Goal: Information Seeking & Learning: Learn about a topic

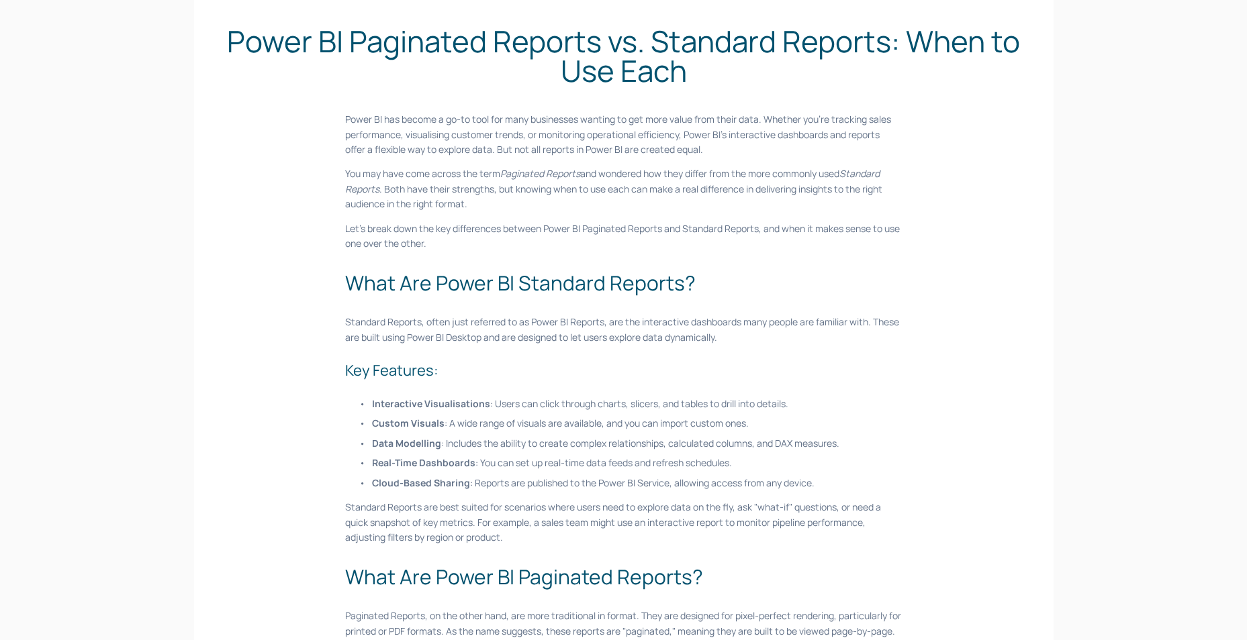
scroll to position [134, 0]
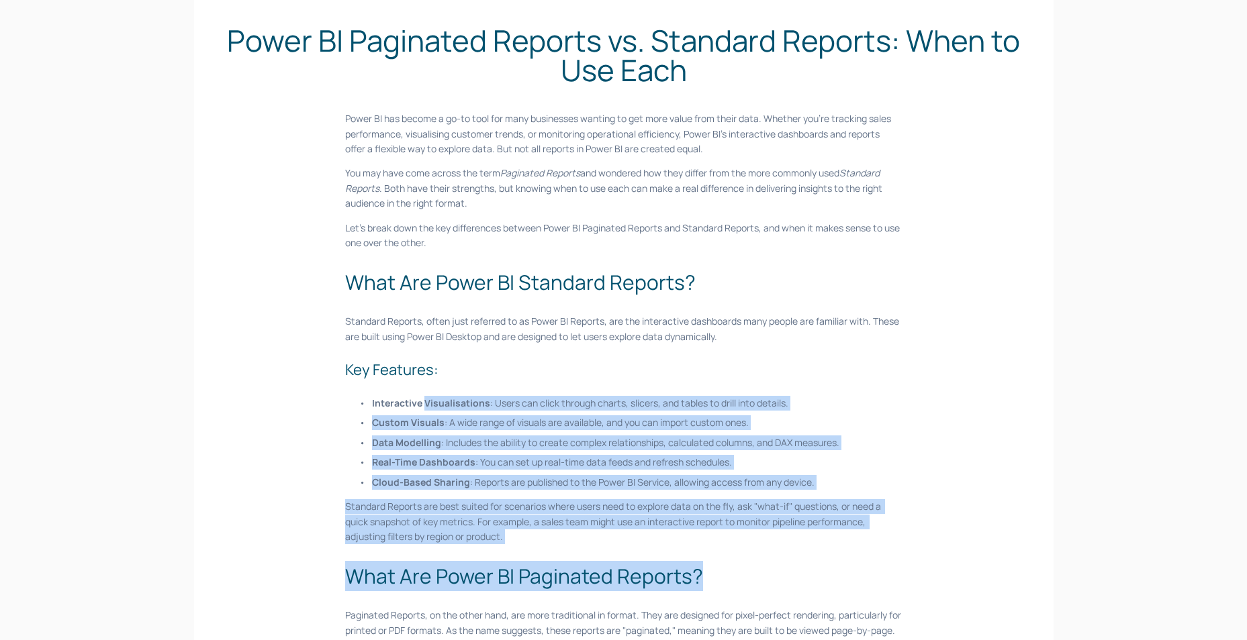
drag, startPoint x: 426, startPoint y: 404, endPoint x: 742, endPoint y: 557, distance: 351.0
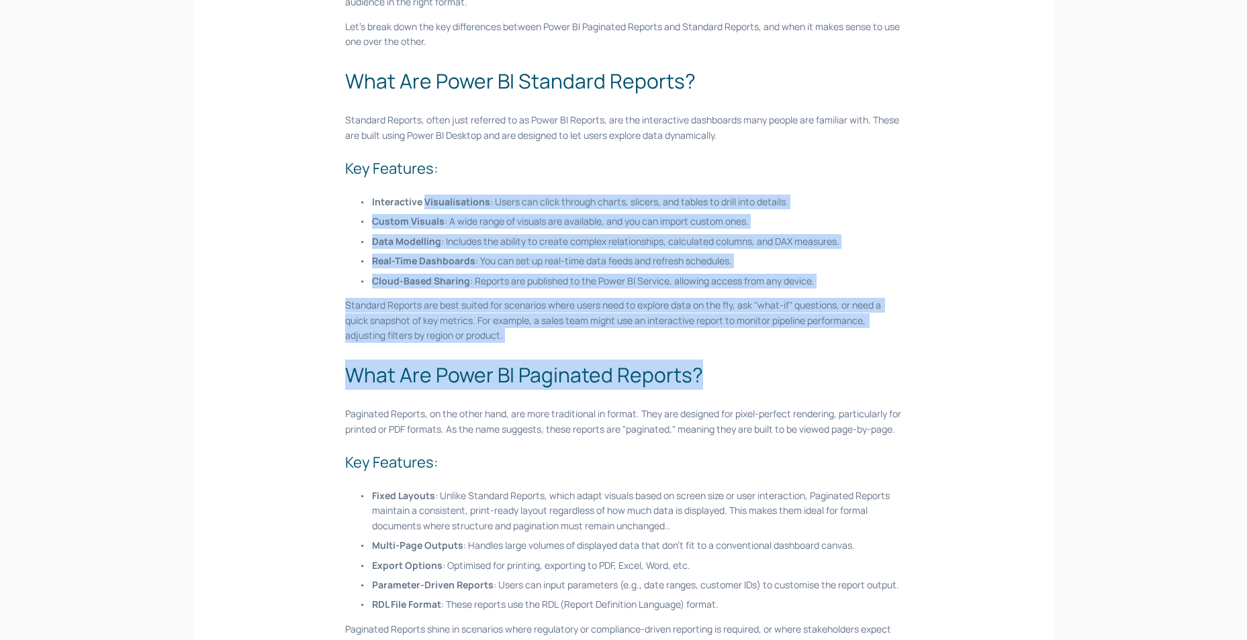
scroll to position [403, 0]
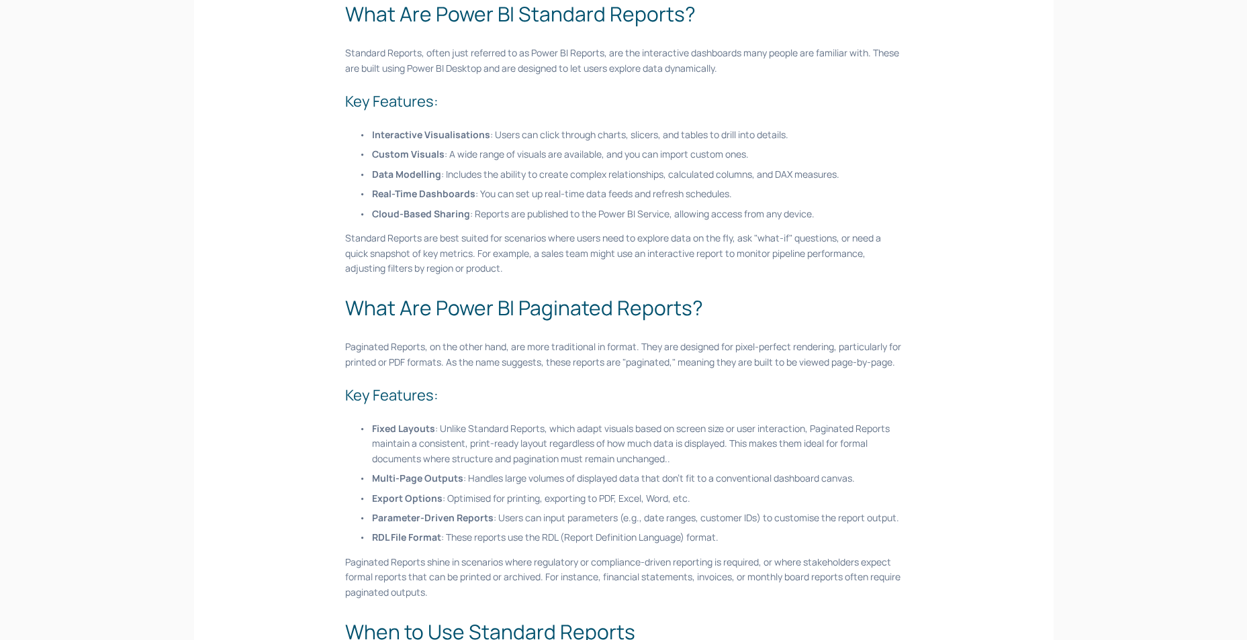
click at [524, 452] on p "Fixed Layouts : Unlike Standard Reports, which adapt visuals based on screen si…" at bounding box center [637, 444] width 530 height 45
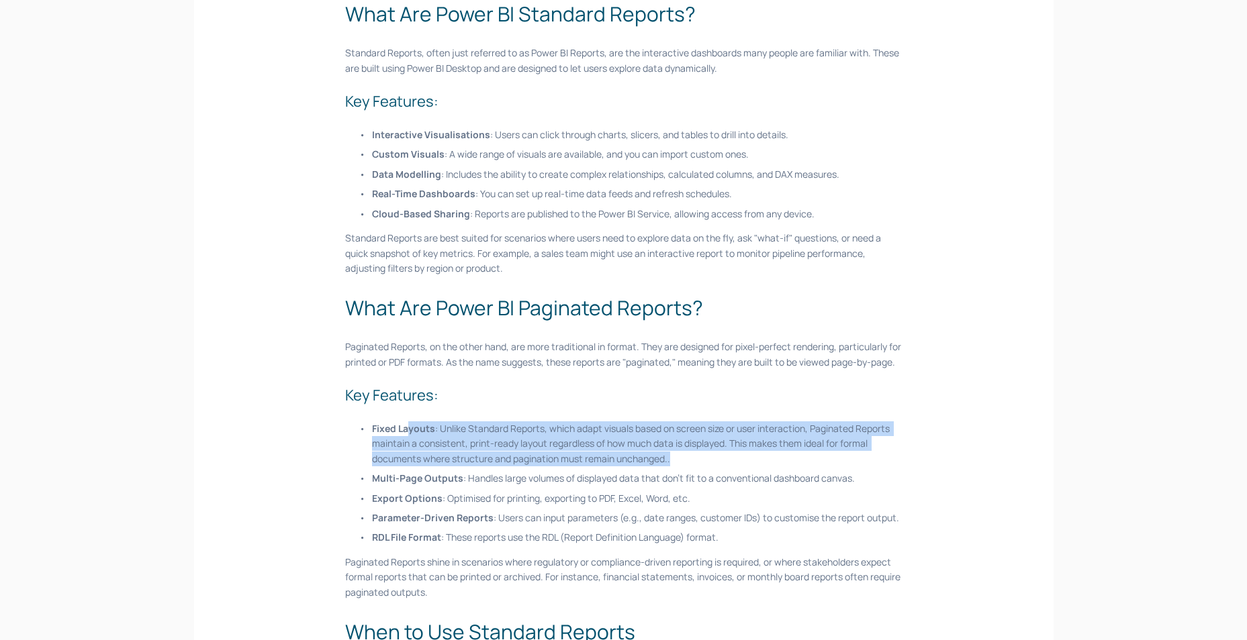
drag, startPoint x: 409, startPoint y: 435, endPoint x: 876, endPoint y: 485, distance: 469.9
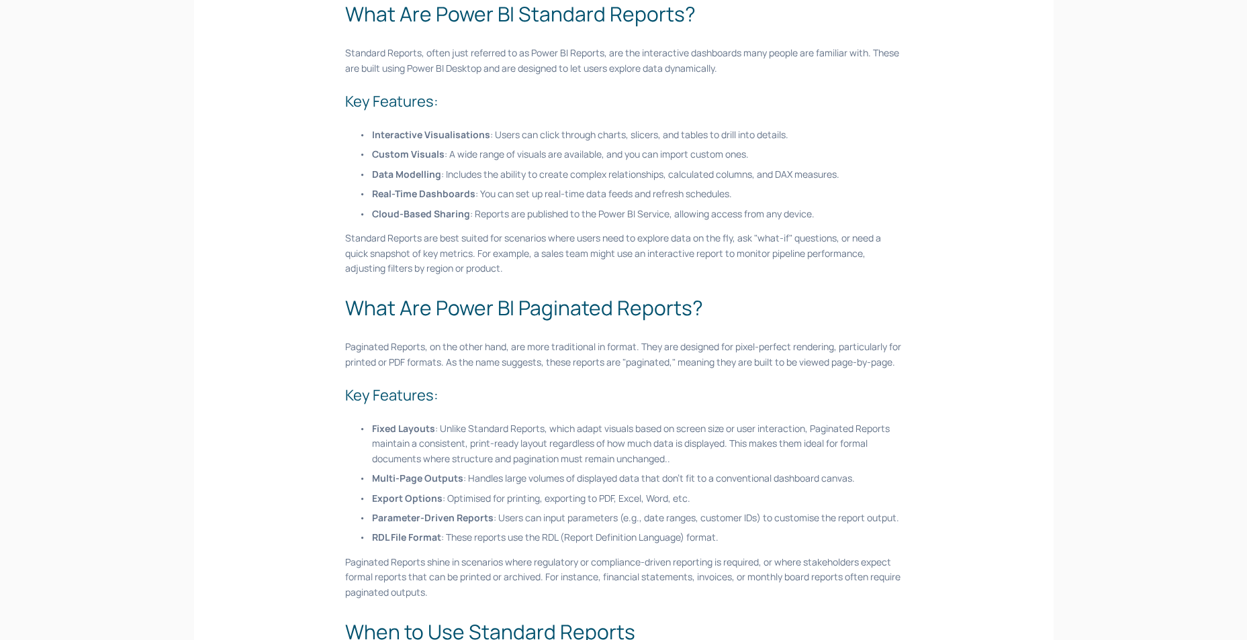
click at [556, 506] on p "Export Options : Optimised for printing, exporting to PDF, Excel, Word, etc." at bounding box center [637, 498] width 530 height 15
click at [487, 524] on ul "Fixed Layouts : Unlike Standard Reports, which adapt visuals based on screen si…" at bounding box center [623, 484] width 557 height 124
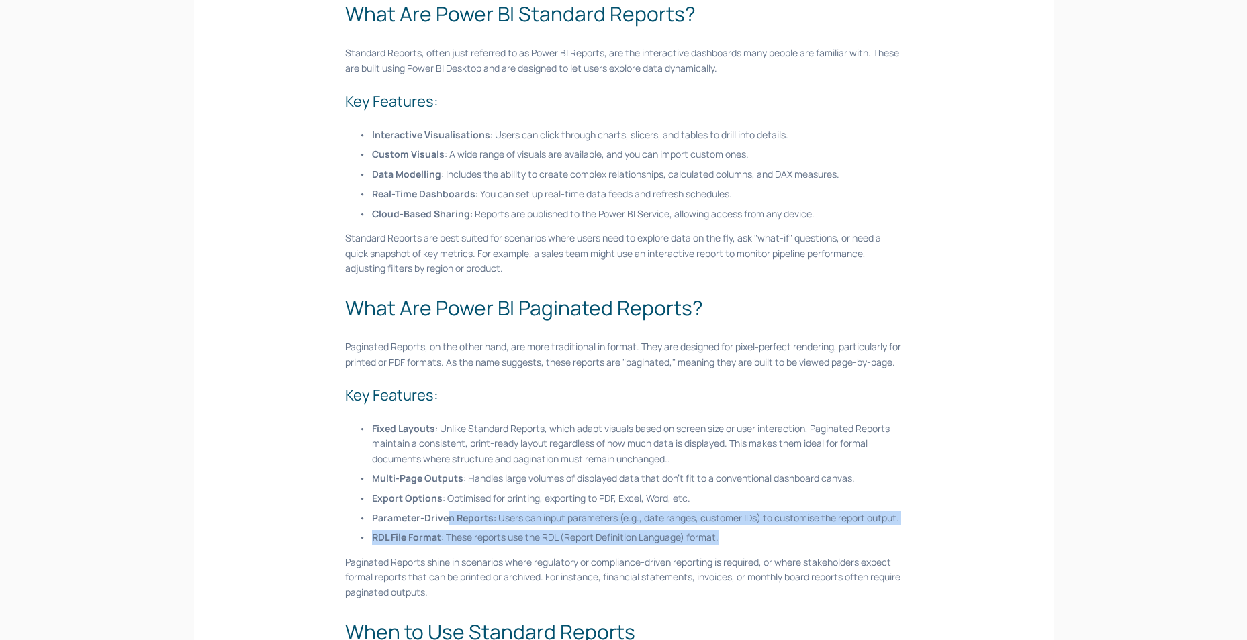
drag, startPoint x: 445, startPoint y: 527, endPoint x: 770, endPoint y: 559, distance: 326.4
click at [770, 546] on ul "Fixed Layouts : Unlike Standard Reports, which adapt visuals based on screen si…" at bounding box center [623, 484] width 557 height 124
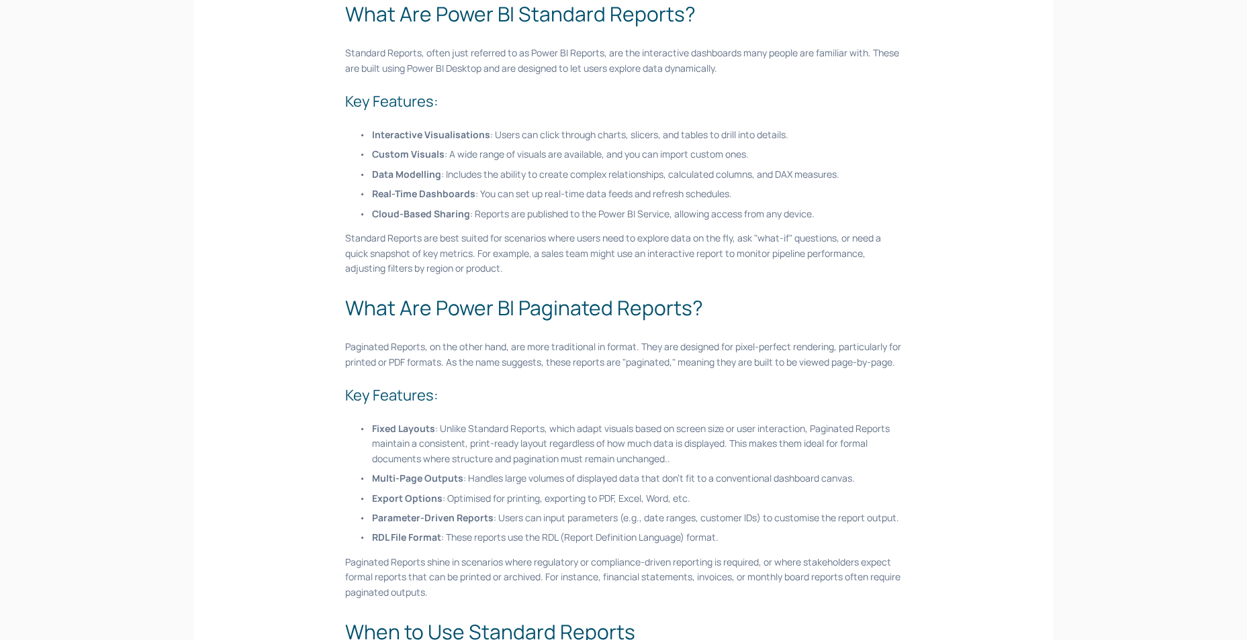
click at [563, 211] on p "Cloud-Based Sharing : Reports are published to the Power BI Service, allowing a…" at bounding box center [637, 214] width 530 height 15
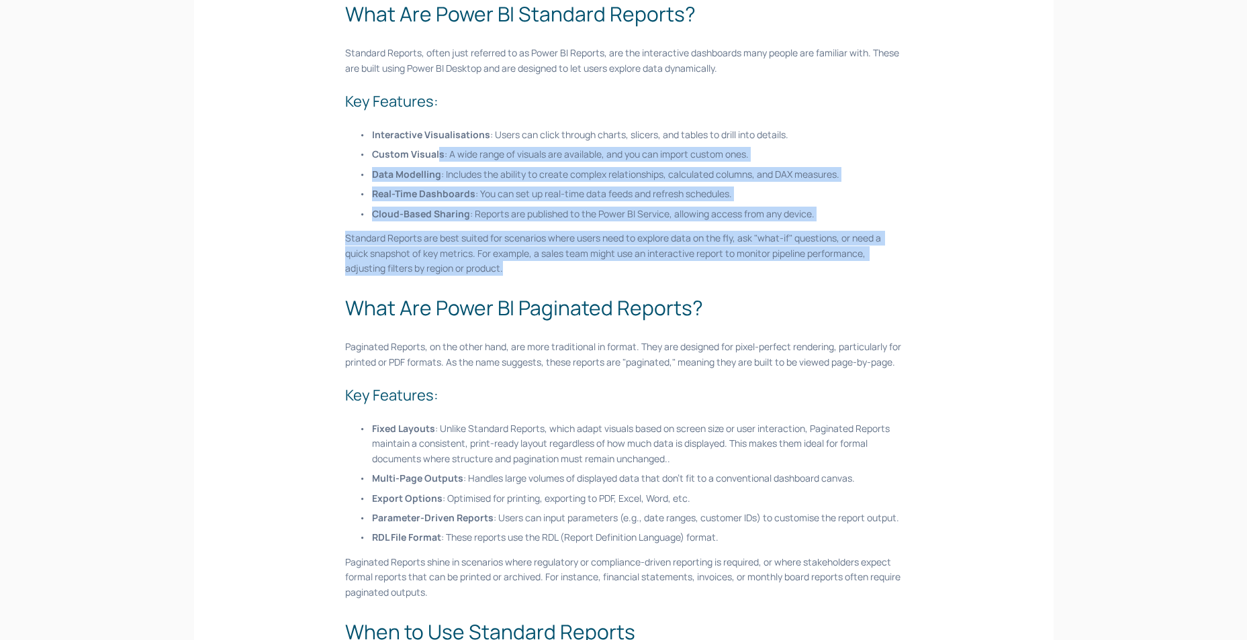
drag, startPoint x: 438, startPoint y: 161, endPoint x: 914, endPoint y: 268, distance: 487.8
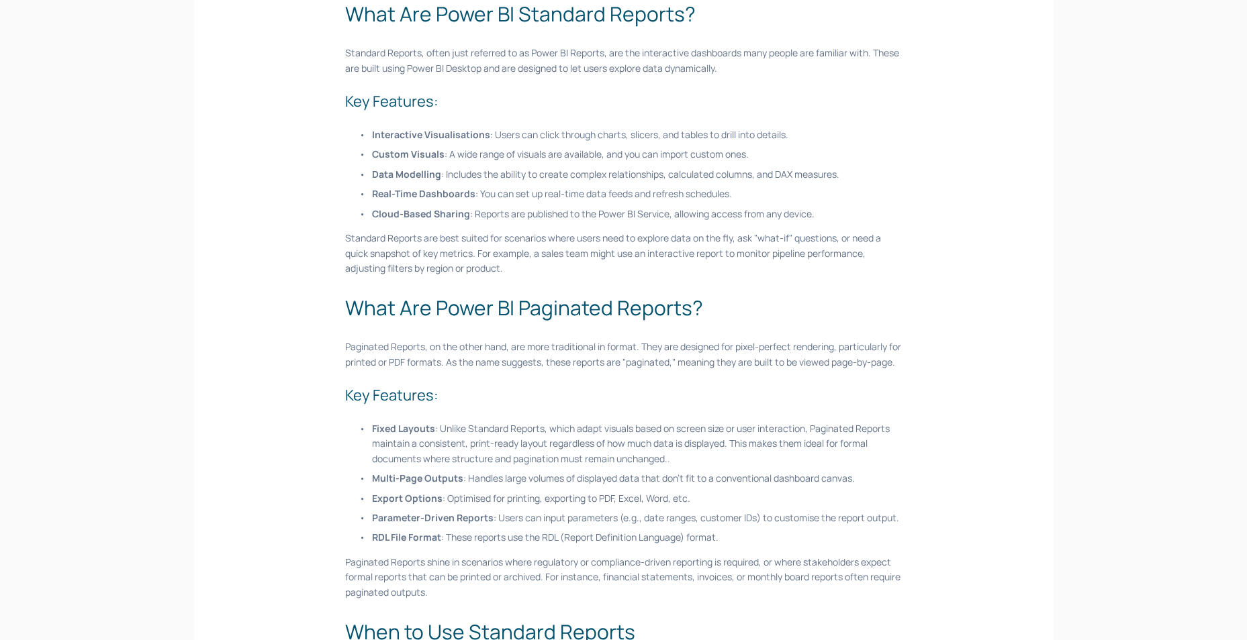
drag, startPoint x: 914, startPoint y: 268, endPoint x: 773, endPoint y: 134, distance: 194.2
click at [773, 134] on p "Interactive Visualisations : Users can click through charts, slicers, and table…" at bounding box center [637, 135] width 530 height 15
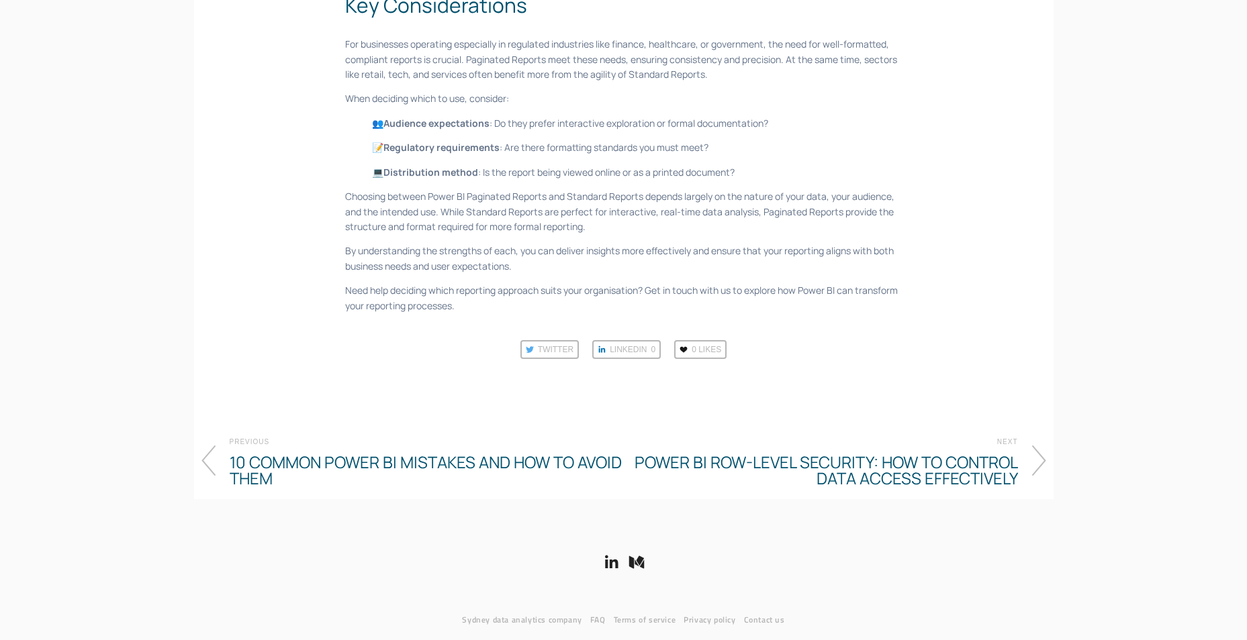
scroll to position [1678, 0]
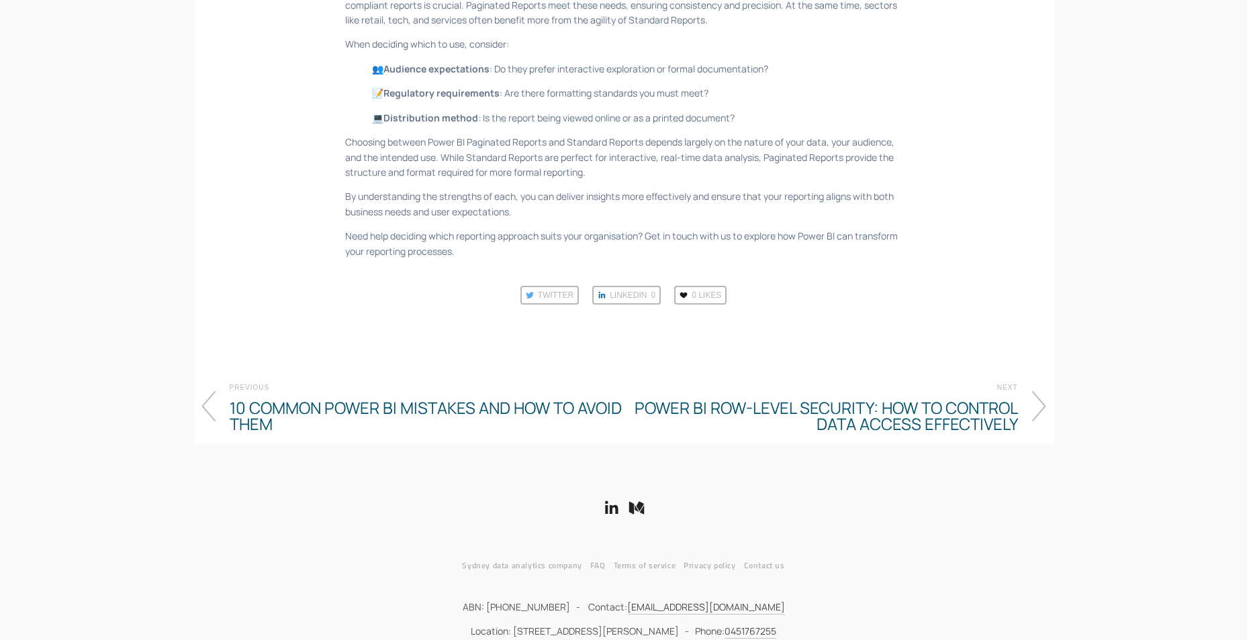
drag, startPoint x: 863, startPoint y: 115, endPoint x: 871, endPoint y: 94, distance: 22.9
